Goal: Transaction & Acquisition: Purchase product/service

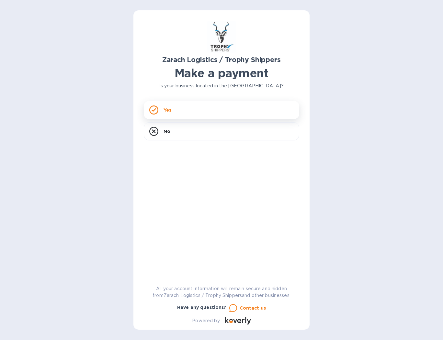
click at [184, 112] on div "Yes" at bounding box center [221, 110] width 155 height 18
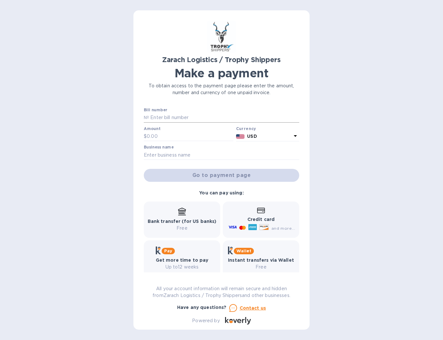
click at [171, 117] on input "text" at bounding box center [224, 118] width 150 height 10
click at [168, 119] on input "text" at bounding box center [224, 118] width 150 height 10
click at [160, 117] on input "text" at bounding box center [224, 118] width 150 height 10
type input "B00167721"
click at [168, 136] on input "text" at bounding box center [190, 137] width 87 height 10
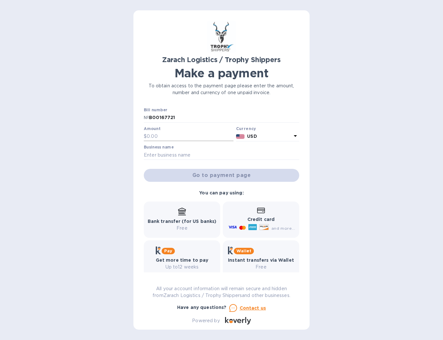
click at [163, 135] on input "text" at bounding box center [190, 137] width 87 height 10
type input "1,115"
click at [171, 152] on input "text" at bounding box center [221, 155] width 155 height 10
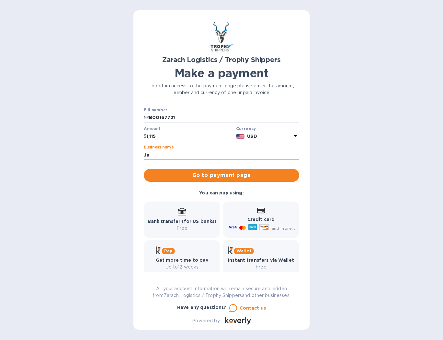
type input "J"
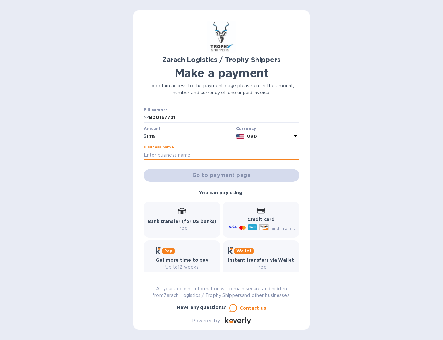
click at [169, 155] on input "text" at bounding box center [221, 155] width 155 height 10
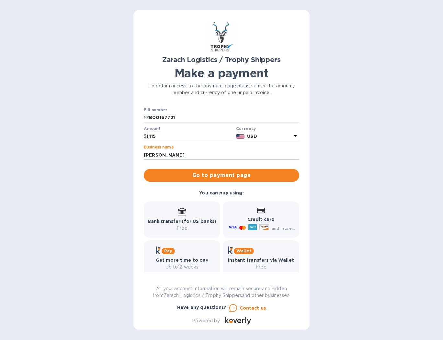
type input "[PERSON_NAME]"
click at [259, 227] on icon at bounding box center [263, 227] width 9 height 6
click at [218, 175] on span "Go to payment page" at bounding box center [221, 176] width 145 height 8
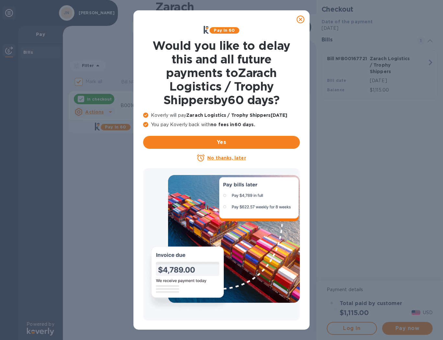
click at [229, 157] on u "No thanks, later" at bounding box center [226, 157] width 39 height 5
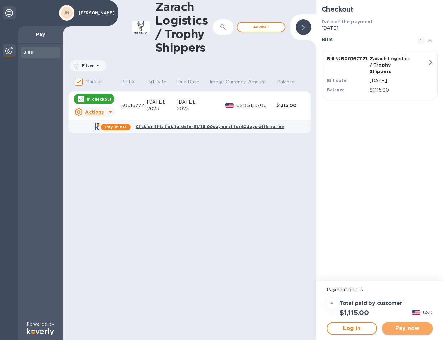
click at [404, 329] on span "Pay now" at bounding box center [407, 329] width 40 height 8
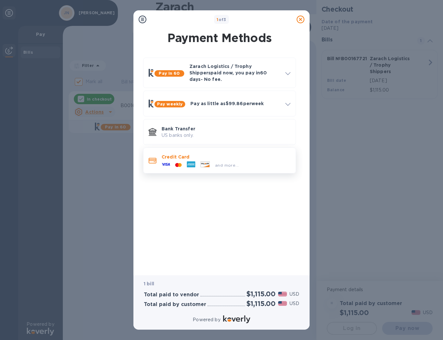
click at [190, 160] on icon at bounding box center [191, 164] width 8 height 8
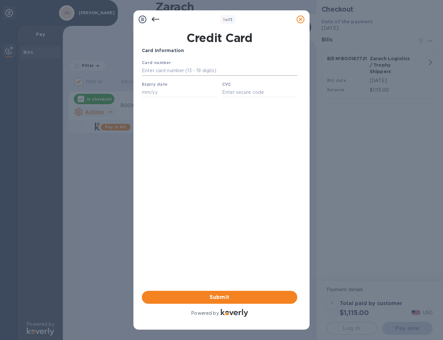
click at [176, 70] on input "text" at bounding box center [219, 71] width 155 height 10
type input "[CREDIT_CARD_NUMBER]"
type input "10/29"
type input "4037"
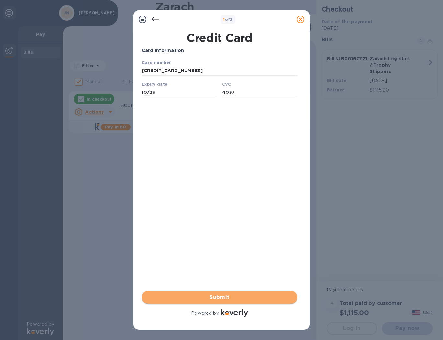
click at [219, 299] on span "Submit" at bounding box center [219, 298] width 145 height 8
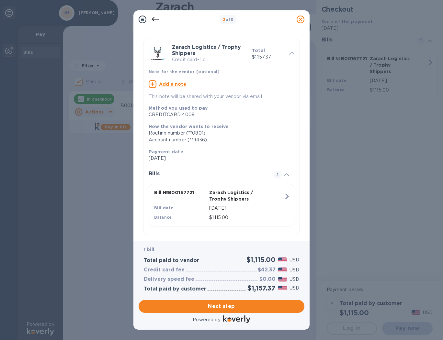
scroll to position [19, 0]
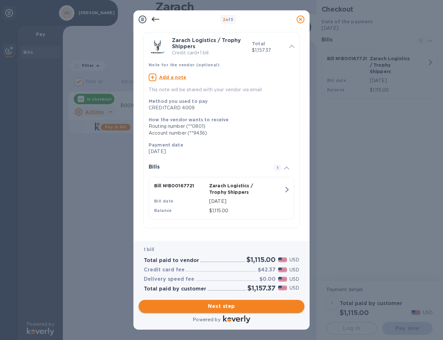
click at [230, 306] on span "Next step" at bounding box center [221, 307] width 155 height 8
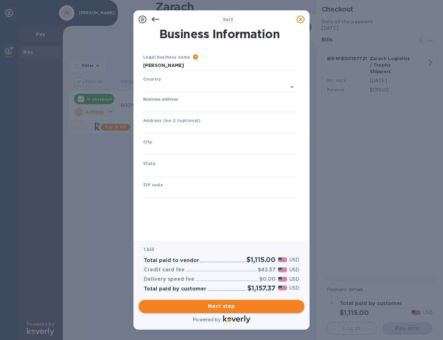
scroll to position [0, 0]
type input "[GEOGRAPHIC_DATA]"
click at [170, 105] on input "Business address" at bounding box center [219, 106] width 153 height 10
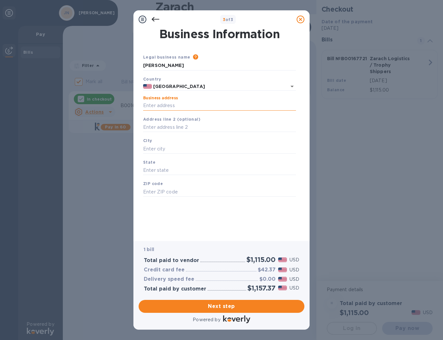
type input "[STREET_ADDRESS]"
click at [174, 150] on input "text" at bounding box center [219, 149] width 153 height 10
type input "The Woodlands"
type input "[US_STATE]"
type input "77381"
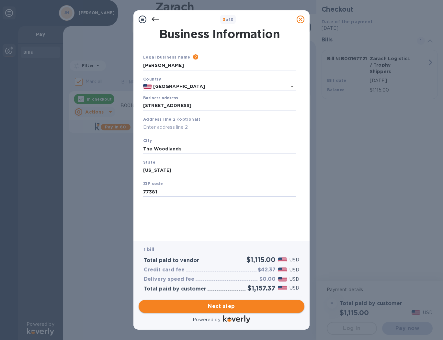
click at [223, 306] on span "Next step" at bounding box center [221, 307] width 155 height 8
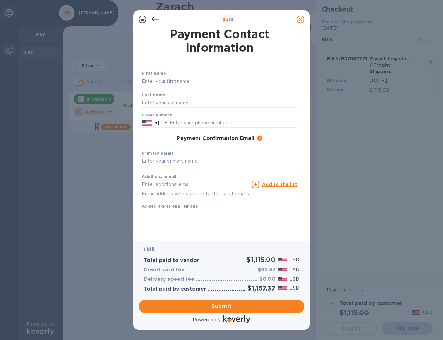
click at [163, 84] on input "text" at bounding box center [219, 82] width 155 height 10
type input "[PERSON_NAME]"
type input "Nuche"
type input "8323667366"
click at [149, 161] on input "text" at bounding box center [219, 162] width 155 height 10
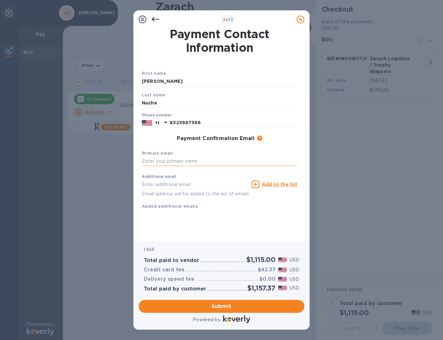
type input "[EMAIL_ADDRESS][DOMAIN_NAME]"
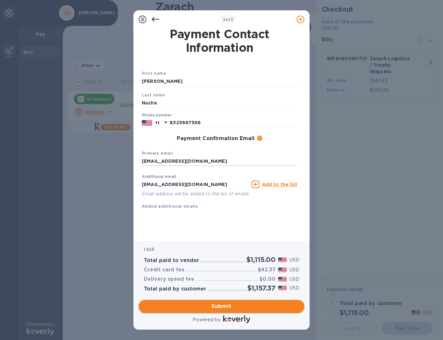
click at [229, 306] on span "Submit" at bounding box center [221, 307] width 155 height 8
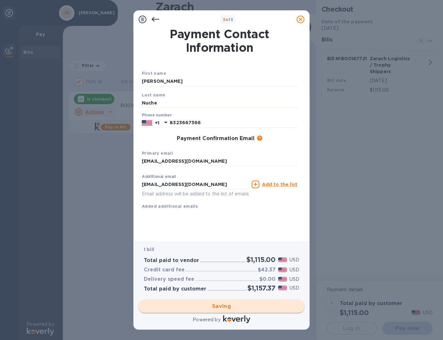
checkbox input "false"
